Goal: Task Accomplishment & Management: Manage account settings

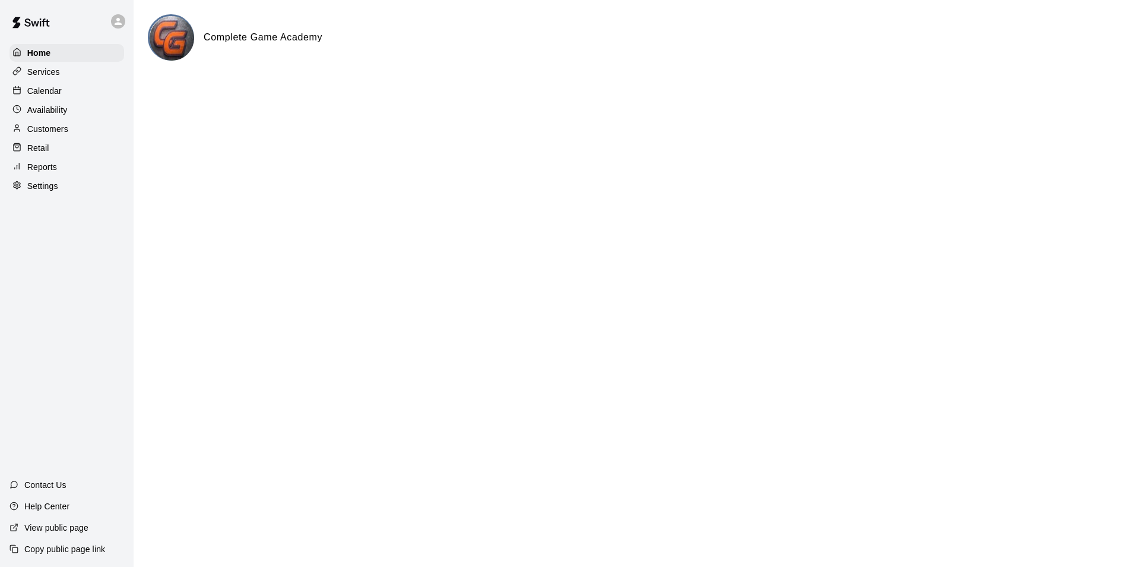
click at [53, 91] on p "Calendar" at bounding box center [44, 91] width 34 height 12
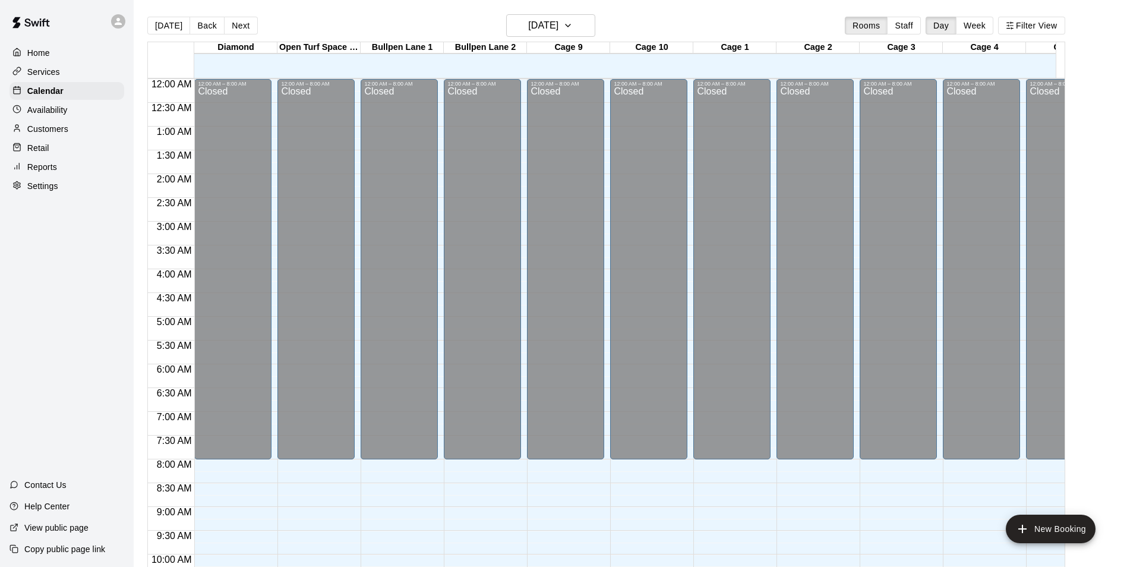
scroll to position [603, 0]
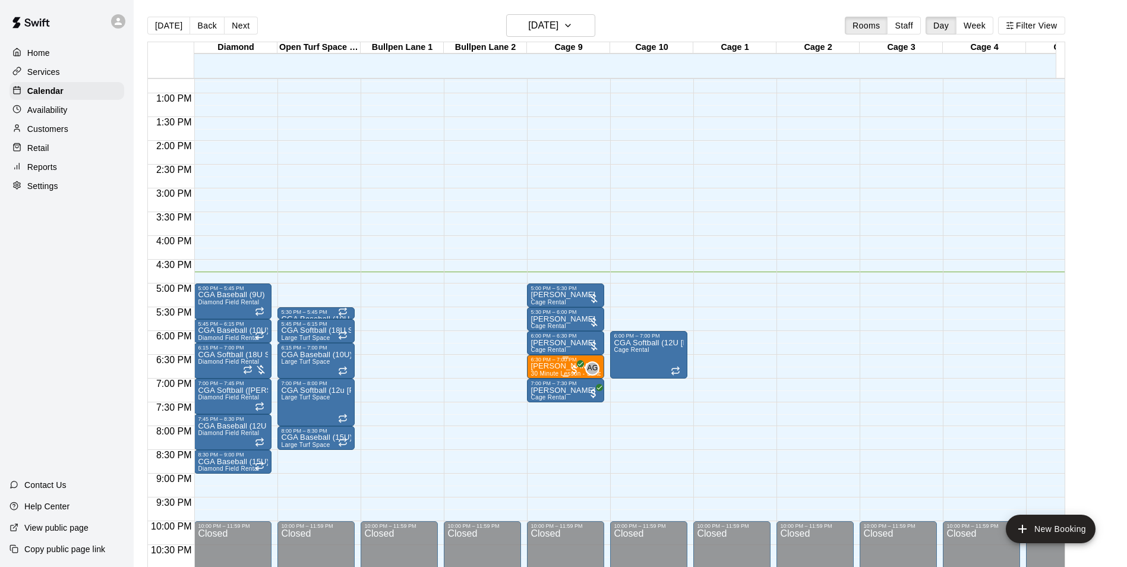
click at [554, 362] on div "6:30 PM – 7:00 PM" at bounding box center [565, 359] width 70 height 6
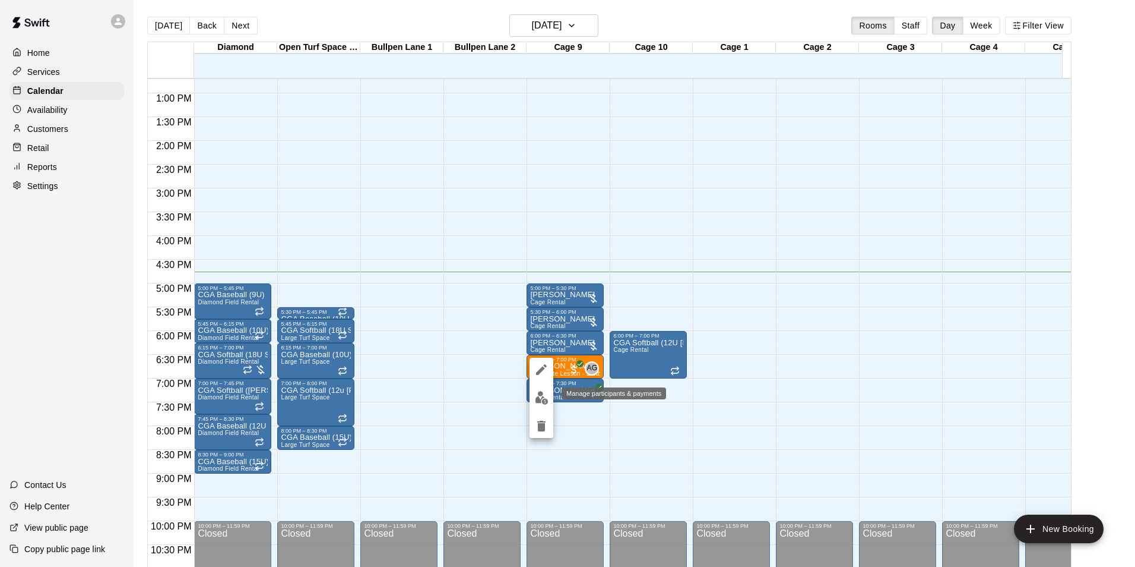
click at [539, 397] on img "edit" at bounding box center [542, 398] width 14 height 14
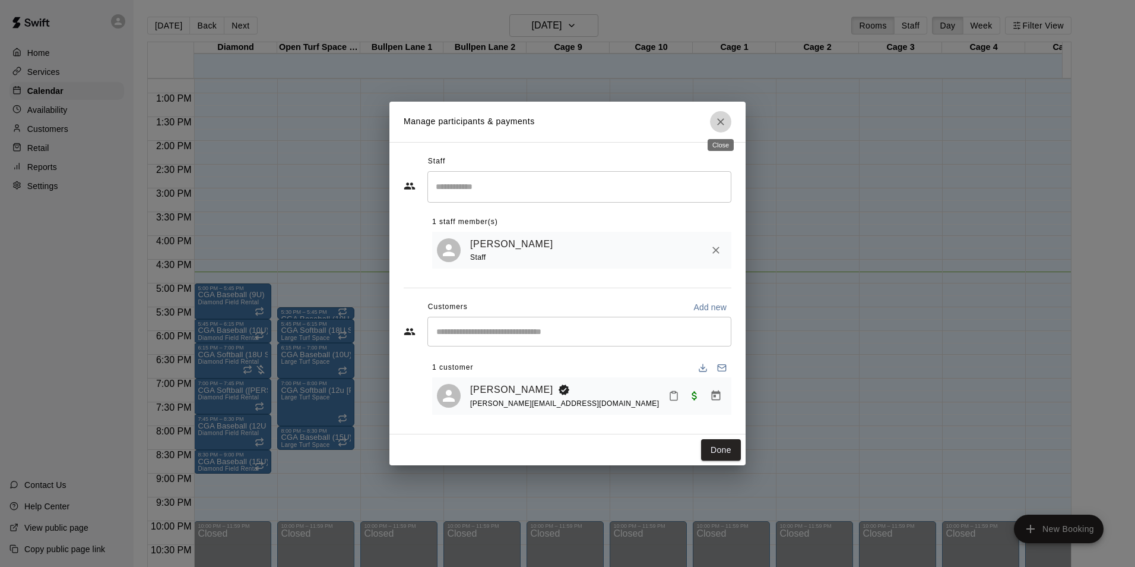
click at [723, 122] on icon "Close" at bounding box center [720, 121] width 7 height 7
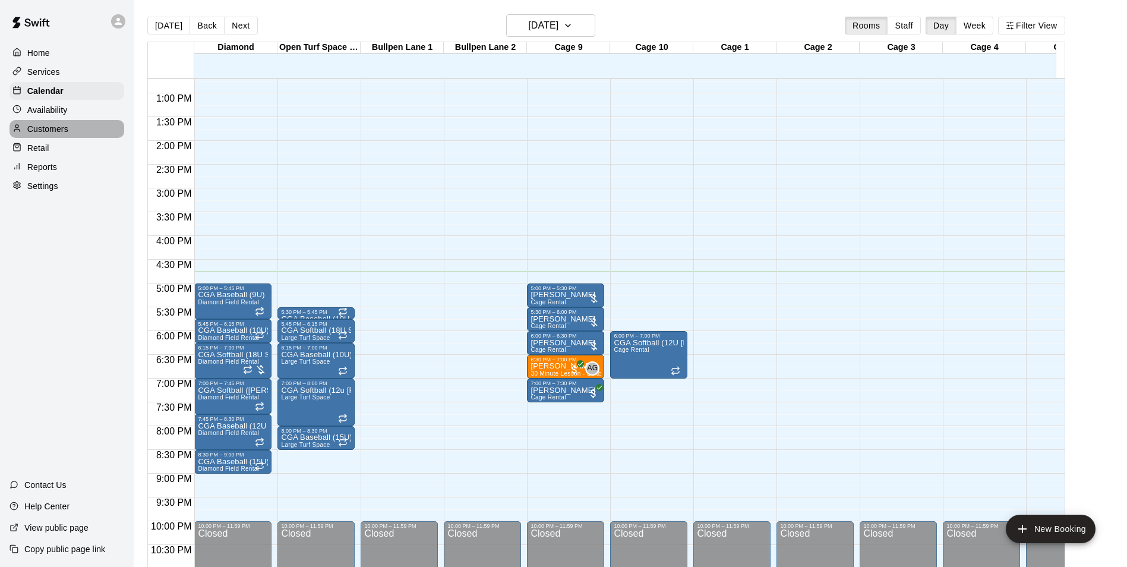
click at [42, 132] on p "Customers" at bounding box center [47, 129] width 41 height 12
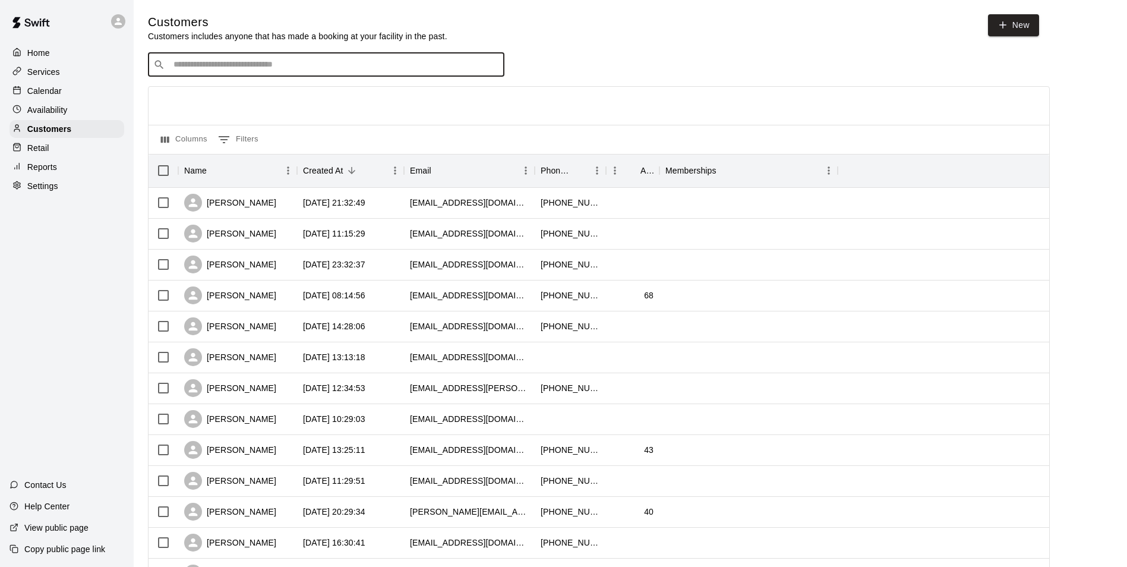
click at [242, 63] on input "Search customers by name or email" at bounding box center [334, 65] width 329 height 12
type input "***"
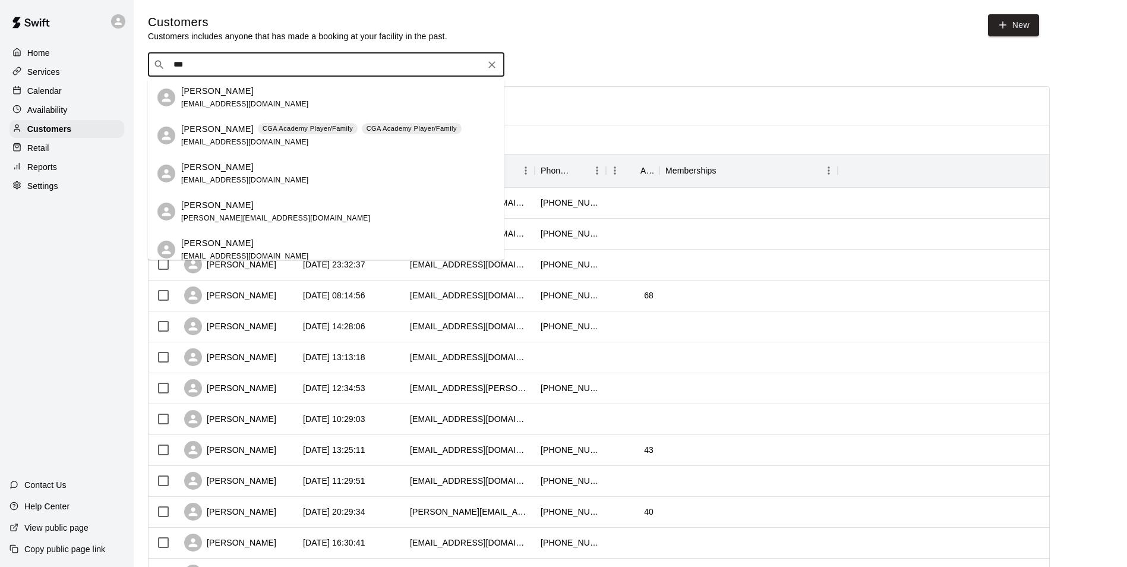
click at [230, 203] on p "[PERSON_NAME]" at bounding box center [217, 205] width 72 height 12
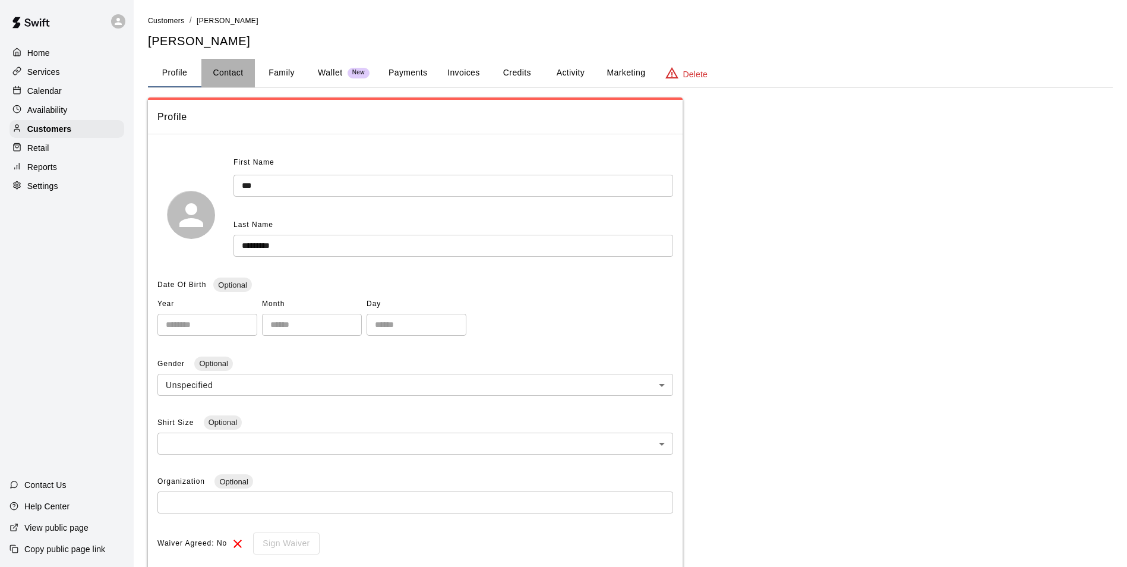
click at [228, 67] on button "Contact" at bounding box center [227, 73] width 53 height 29
select select "**"
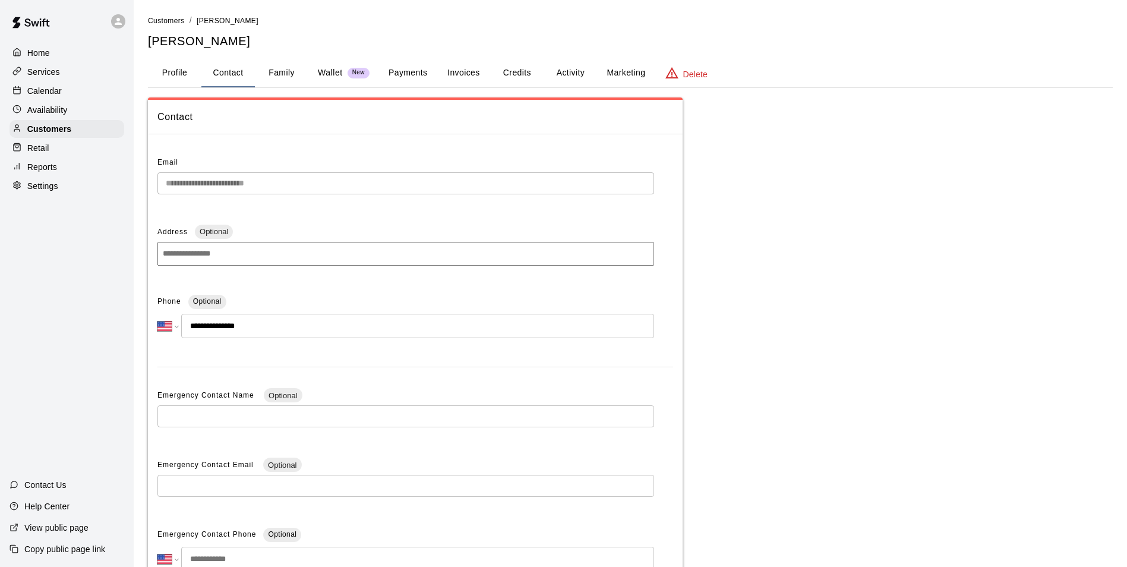
scroll to position [59, 0]
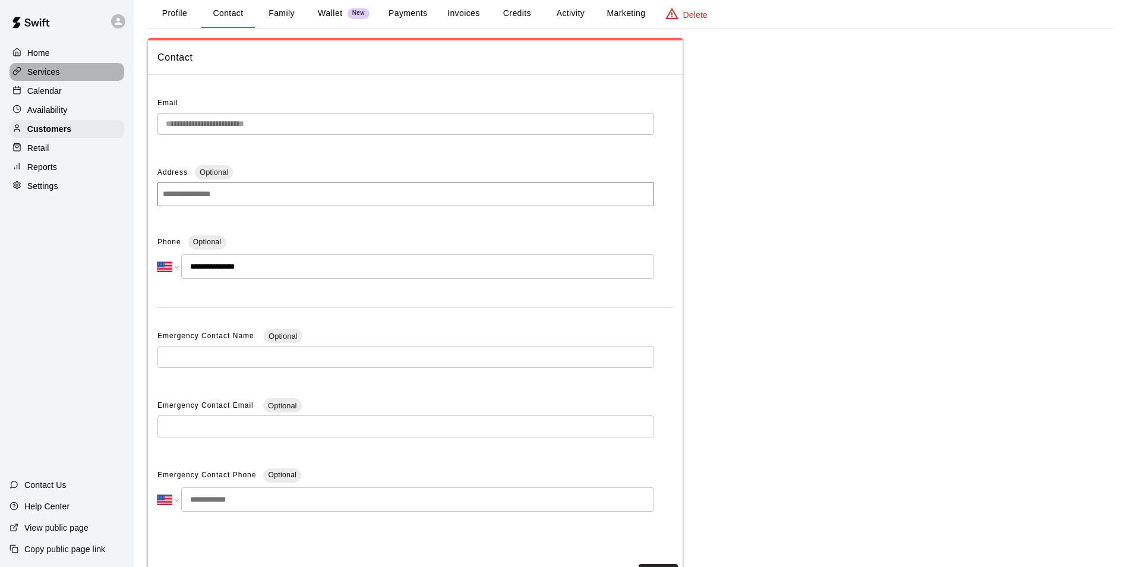
click at [50, 69] on p "Services" at bounding box center [43, 72] width 33 height 12
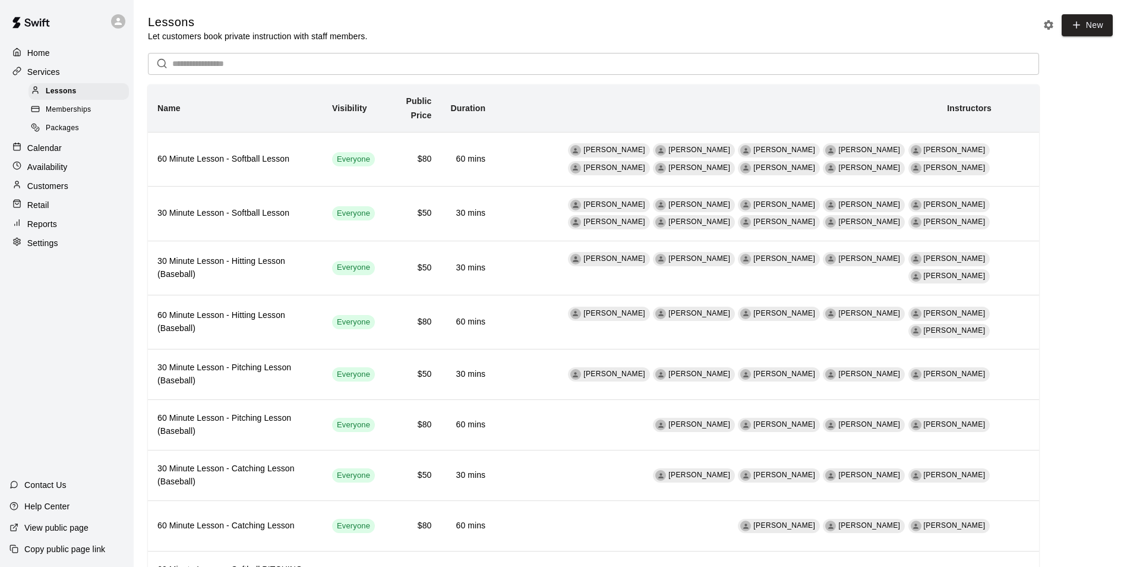
click at [54, 144] on div "Calendar" at bounding box center [67, 148] width 115 height 18
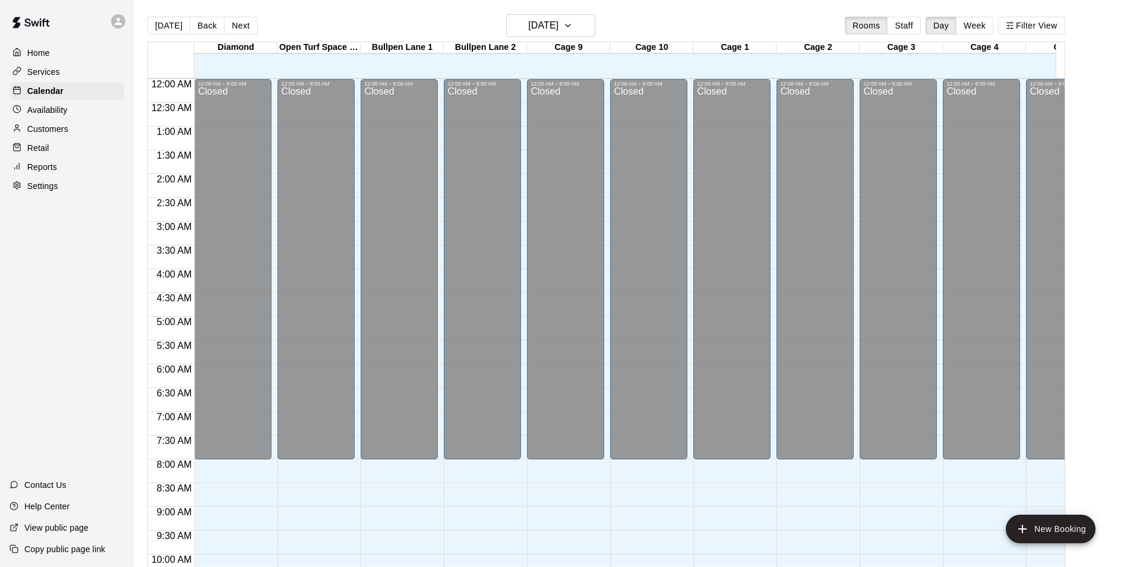
scroll to position [603, 0]
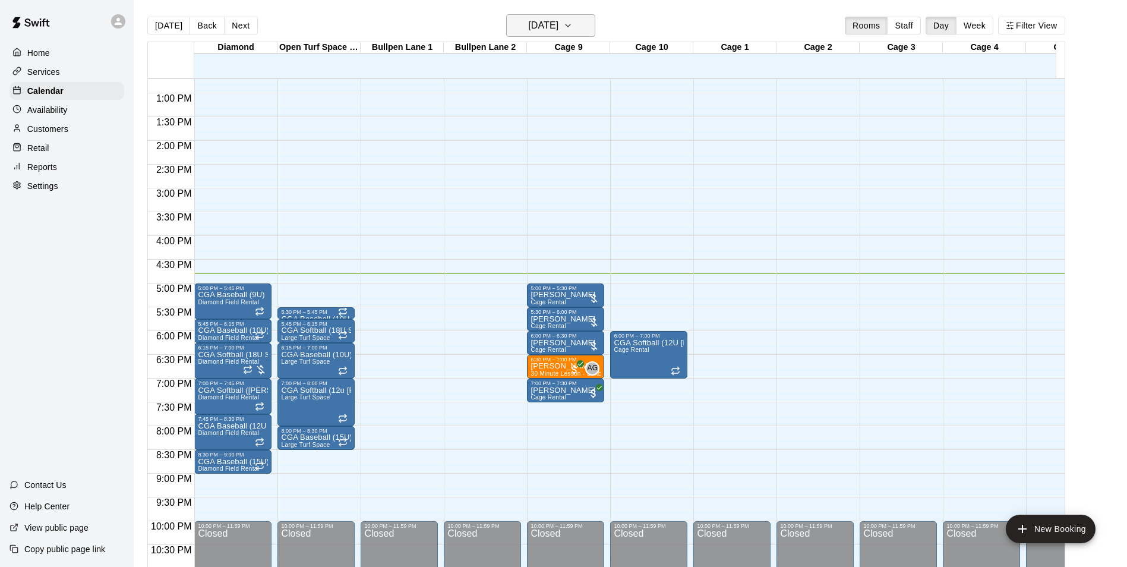
click at [572, 20] on icon "button" at bounding box center [568, 25] width 10 height 14
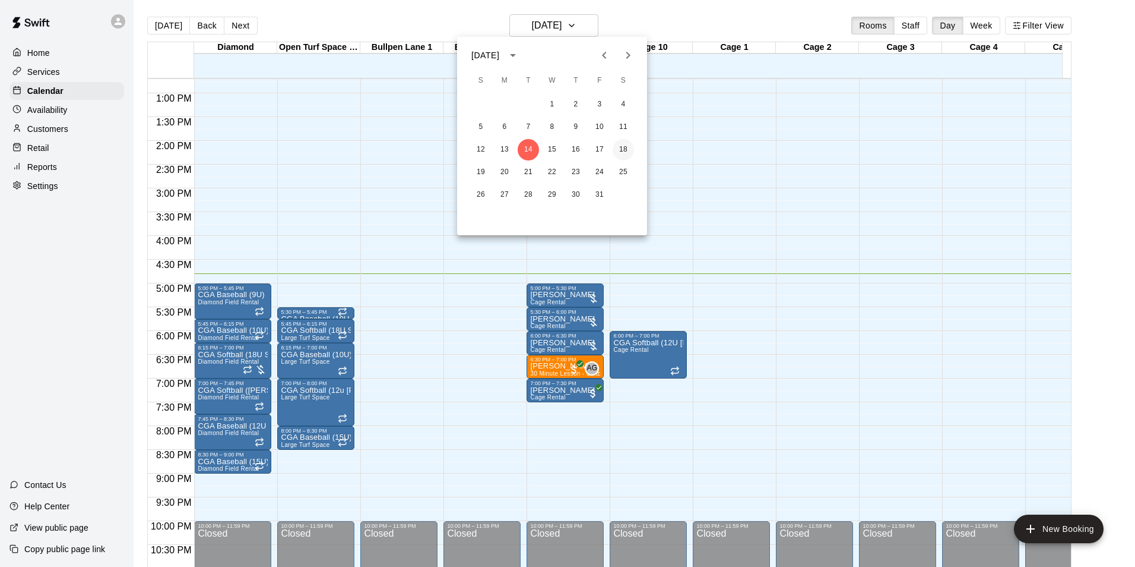
click at [625, 147] on button "18" at bounding box center [623, 149] width 21 height 21
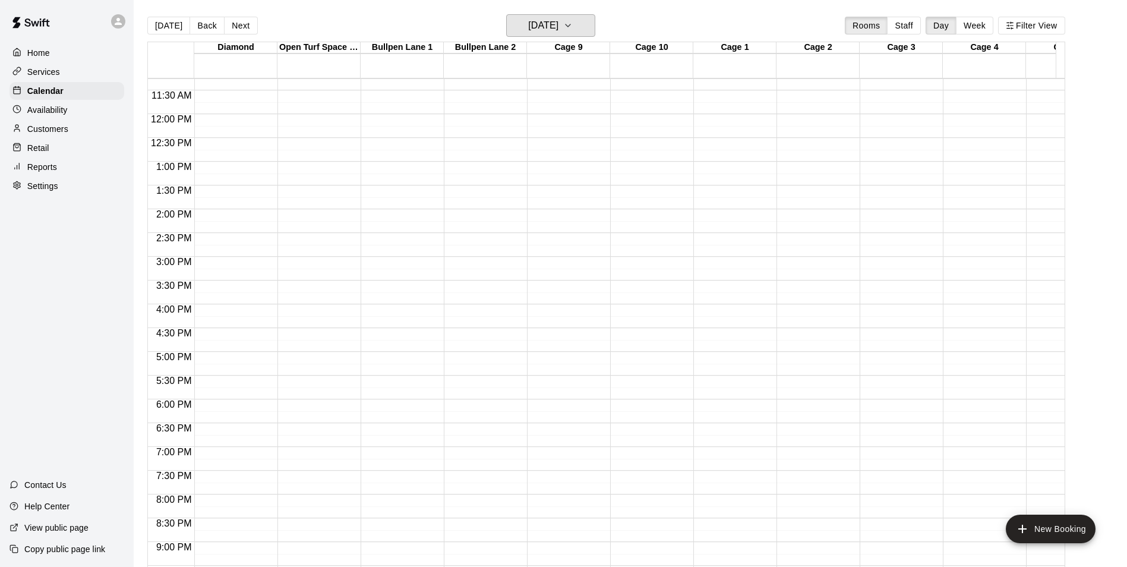
scroll to position [530, 0]
click at [55, 116] on p "Availability" at bounding box center [47, 110] width 40 height 12
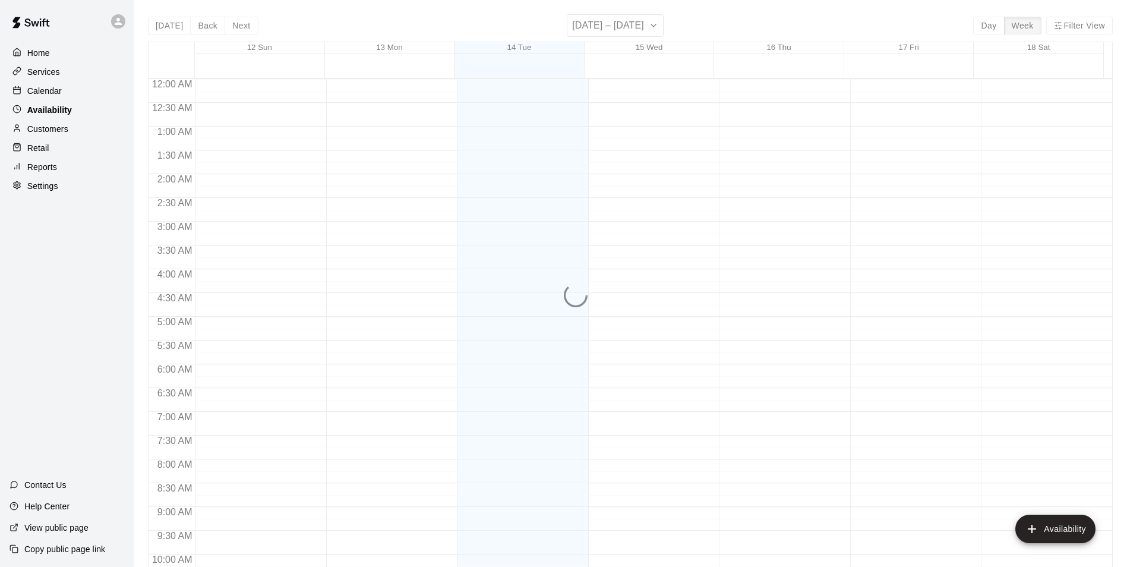
scroll to position [640, 0]
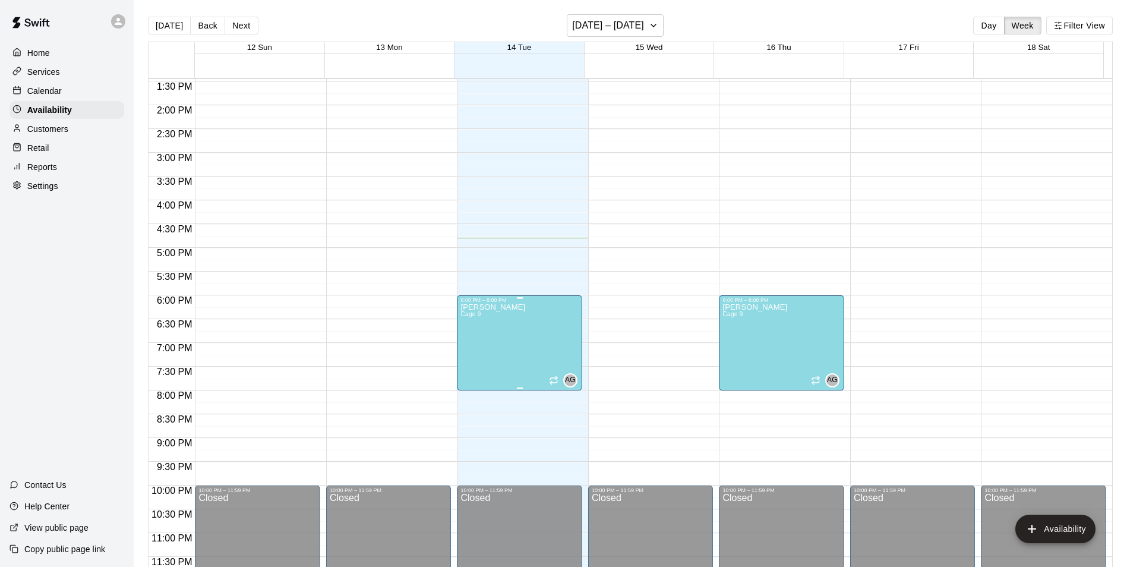
drag, startPoint x: 533, startPoint y: 334, endPoint x: 491, endPoint y: 328, distance: 42.7
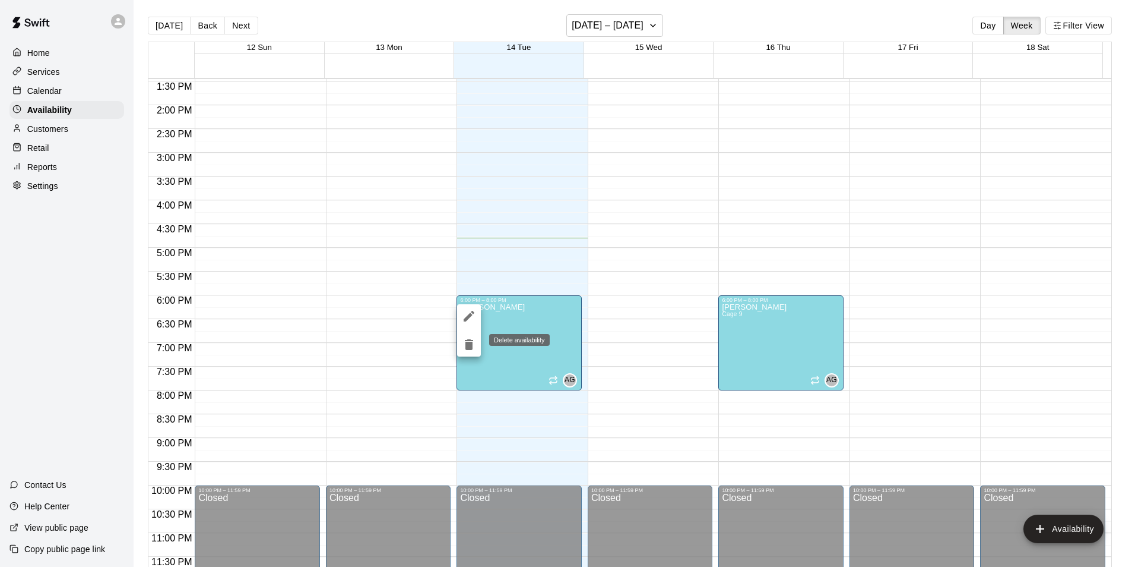
click at [466, 352] on button "delete" at bounding box center [469, 345] width 24 height 24
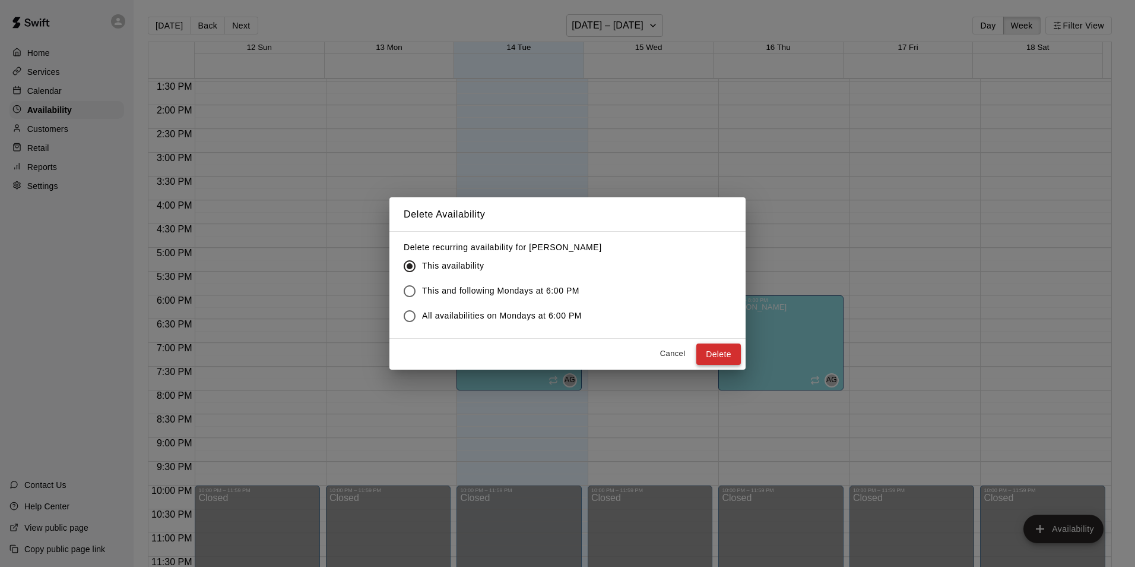
click at [711, 354] on button "Delete" at bounding box center [719, 354] width 45 height 22
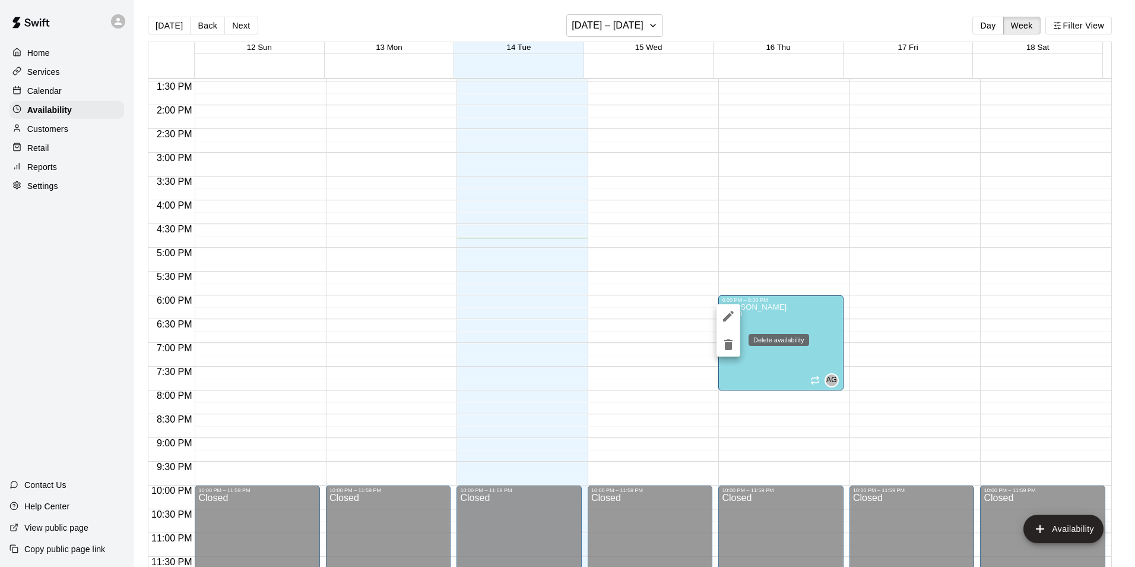
click at [726, 349] on icon "delete" at bounding box center [728, 344] width 8 height 11
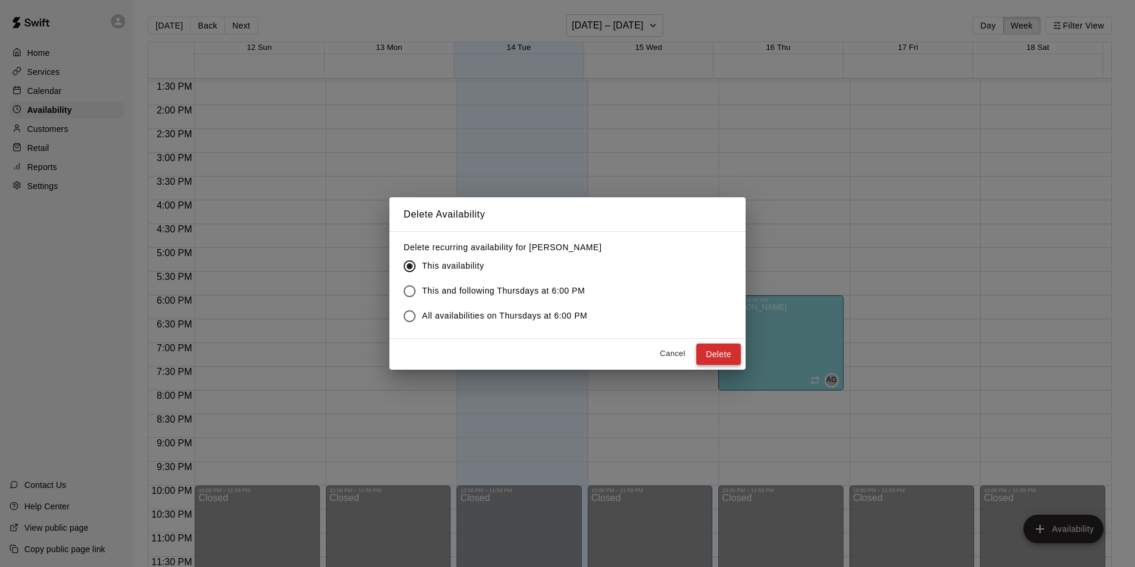
click at [722, 358] on button "Delete" at bounding box center [719, 354] width 45 height 22
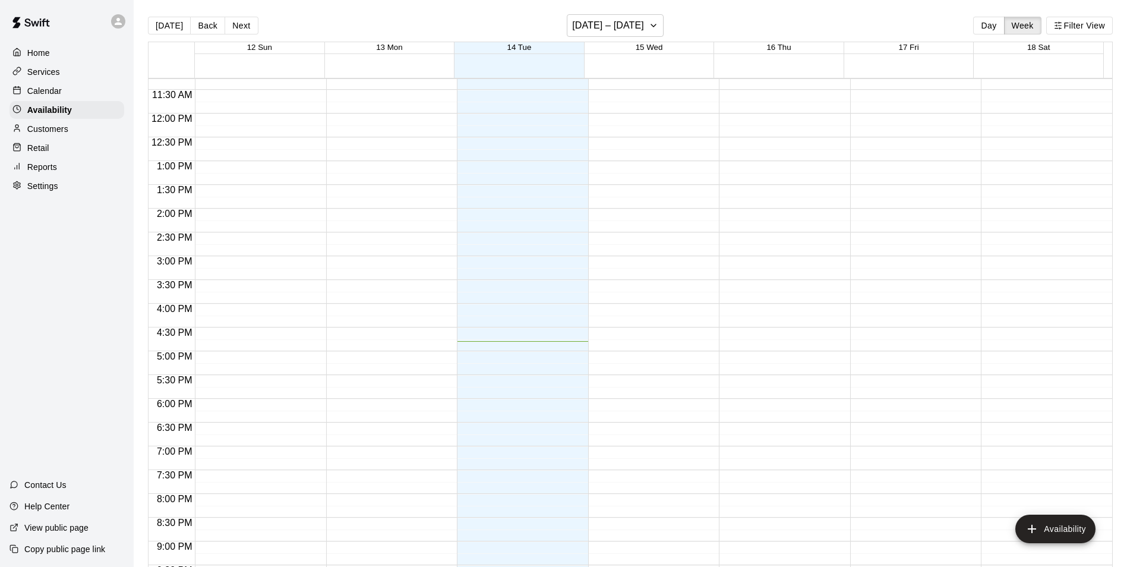
scroll to position [521, 0]
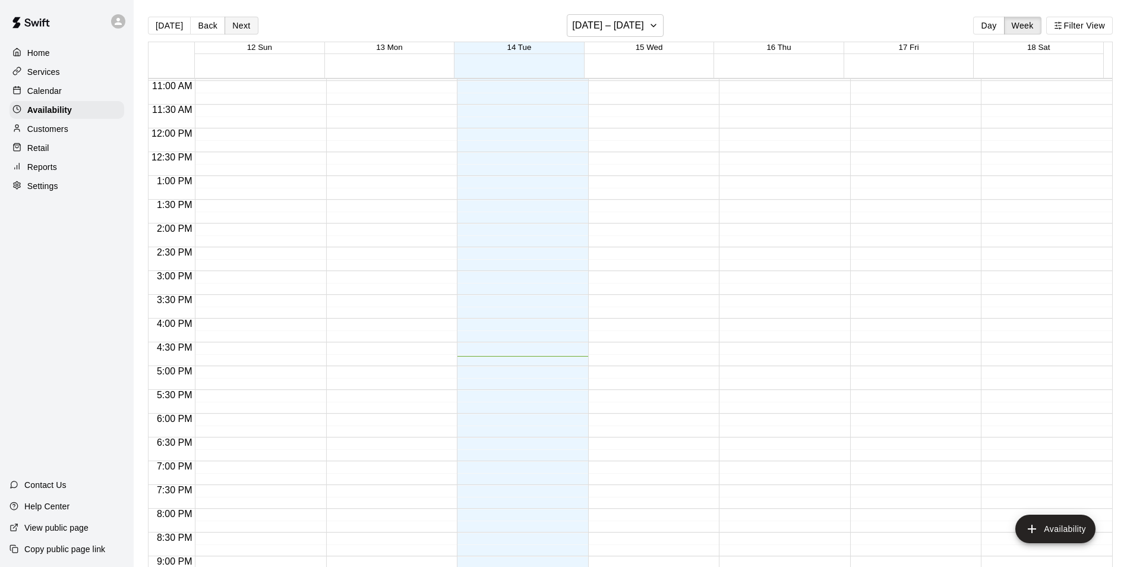
click at [241, 24] on button "Next" at bounding box center [240, 26] width 33 height 18
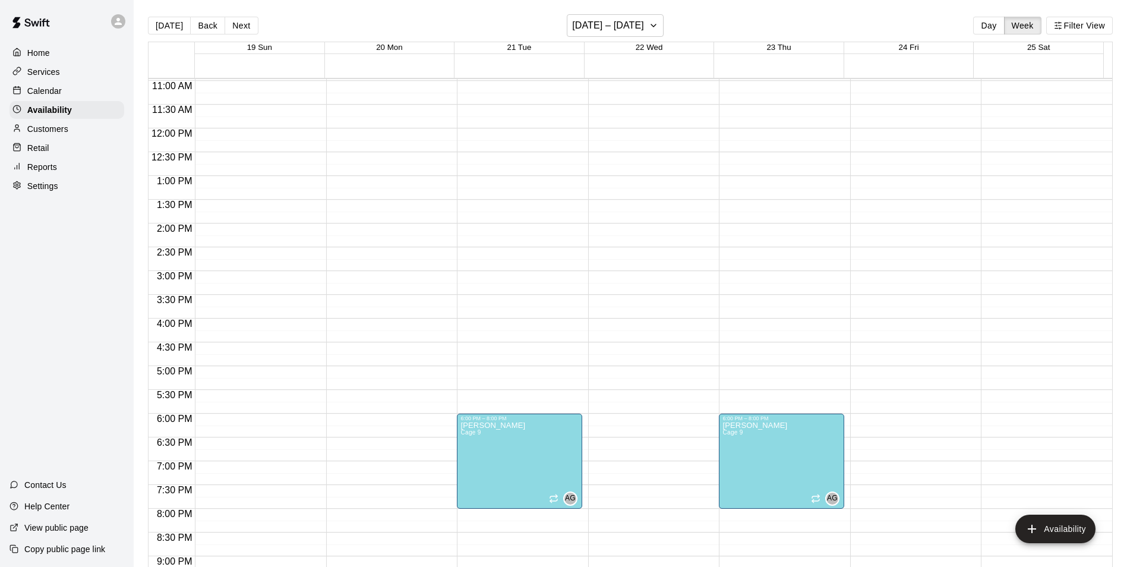
click at [36, 91] on p "Calendar" at bounding box center [44, 91] width 34 height 12
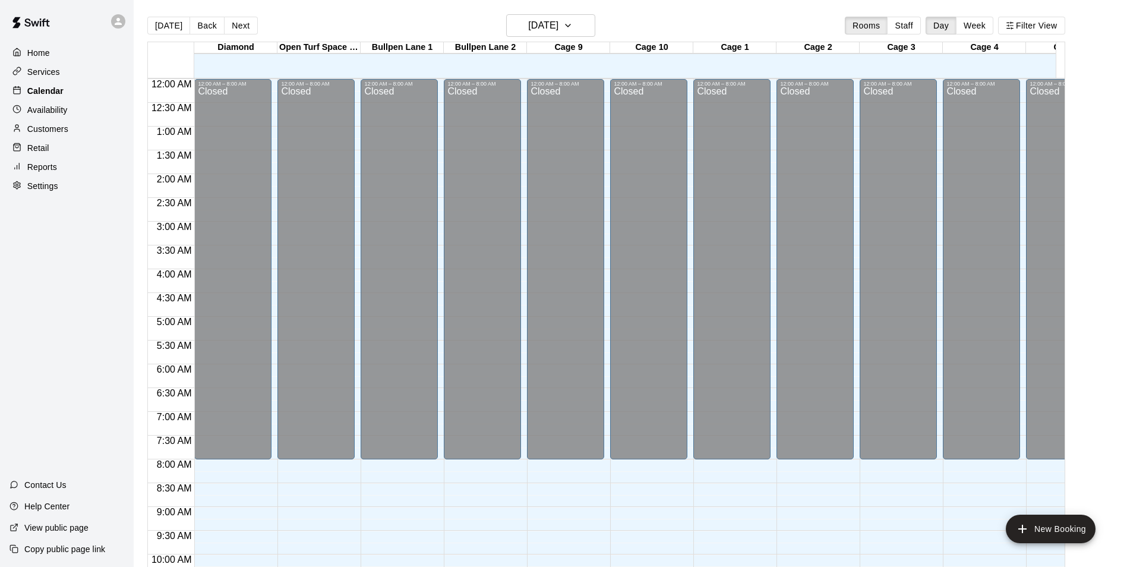
scroll to position [603, 0]
